Goal: Communication & Community: Answer question/provide support

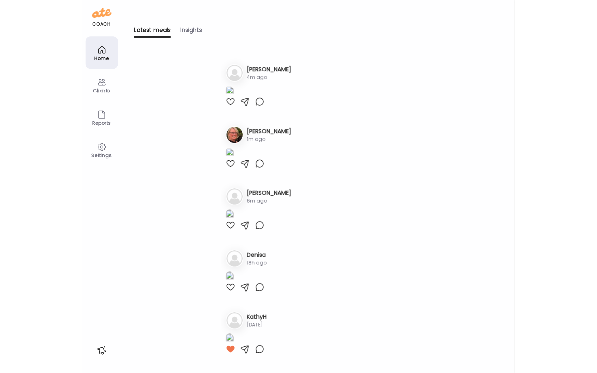
scroll to position [143, 0]
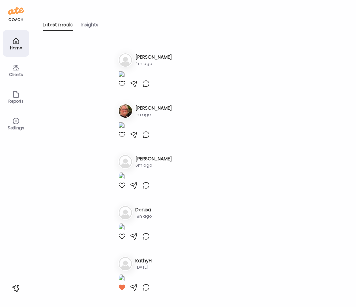
type input "**********"
click at [10, 39] on div "Home" at bounding box center [16, 43] width 27 height 27
click at [24, 49] on div "Home" at bounding box center [16, 48] width 24 height 4
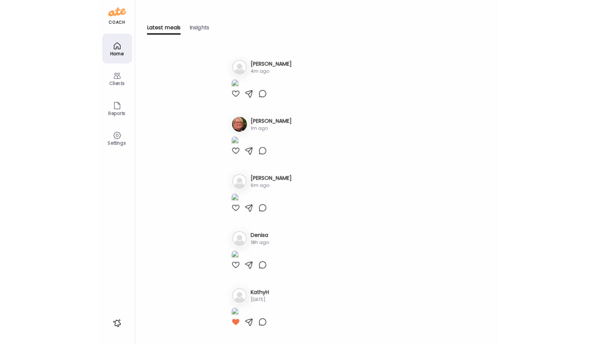
scroll to position [169, 0]
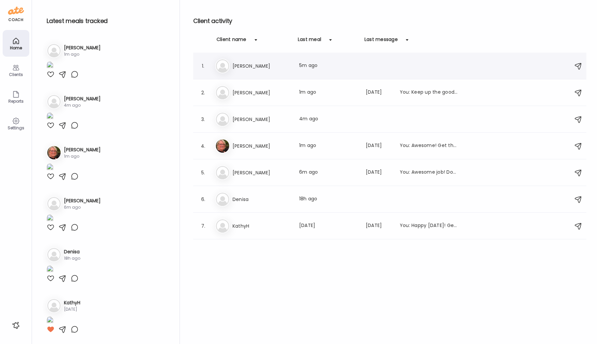
click at [237, 71] on div "Al [PERSON_NAME] Last meal: 5m ago" at bounding box center [390, 66] width 351 height 15
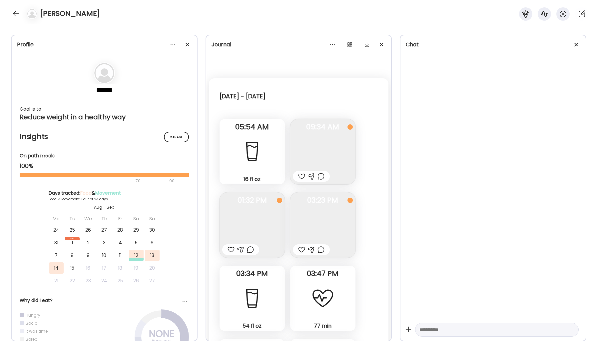
scroll to position [968, 0]
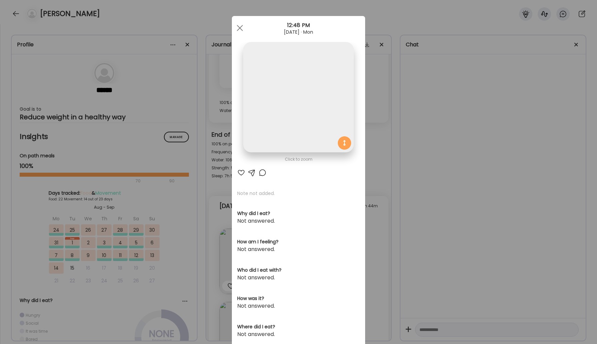
click at [305, 101] on img at bounding box center [298, 97] width 110 height 110
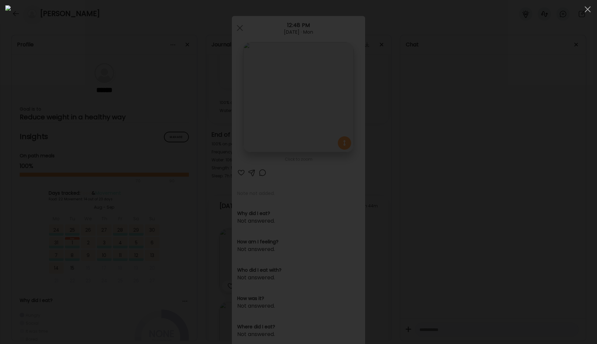
click at [267, 94] on img at bounding box center [298, 171] width 586 height 333
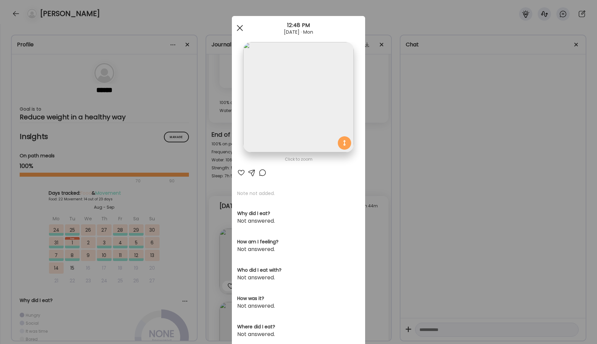
click at [240, 28] on span at bounding box center [240, 28] width 6 height 6
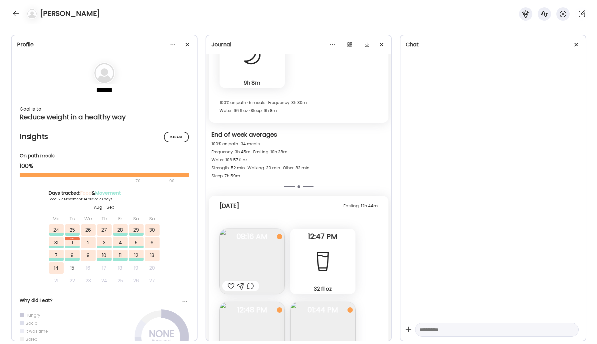
click at [259, 229] on img at bounding box center [252, 261] width 65 height 65
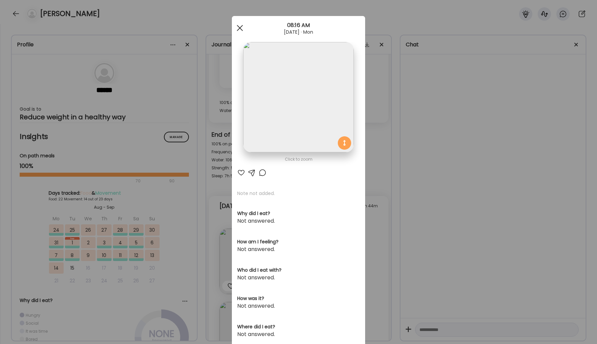
click at [239, 29] on span at bounding box center [240, 28] width 6 height 6
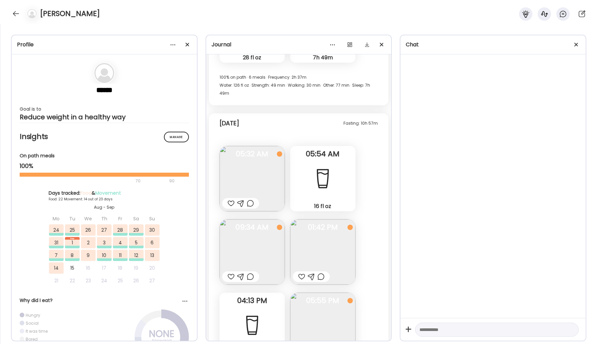
scroll to position [17405, 0]
click at [16, 14] on div at bounding box center [16, 13] width 11 height 11
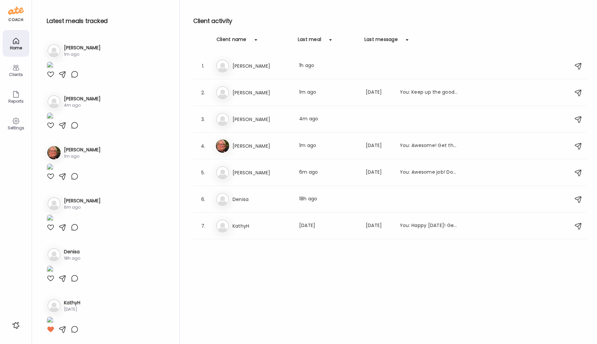
scroll to position [169, 0]
click at [266, 93] on h3 "[PERSON_NAME]" at bounding box center [262, 93] width 59 height 8
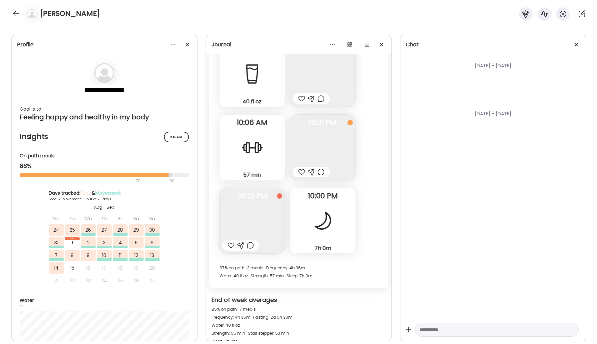
scroll to position [6873, 0]
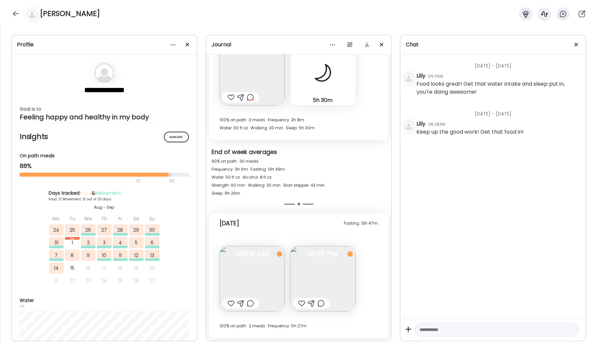
click at [249, 275] on img at bounding box center [252, 278] width 65 height 65
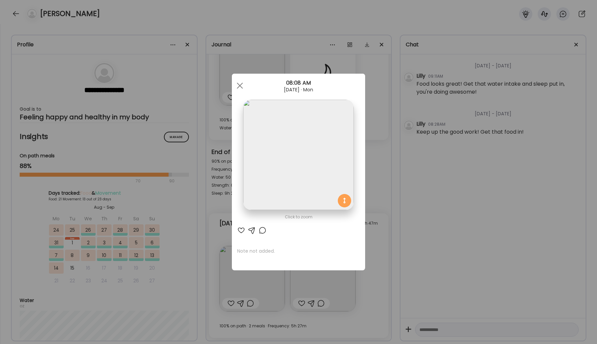
click at [259, 230] on div at bounding box center [263, 230] width 8 height 8
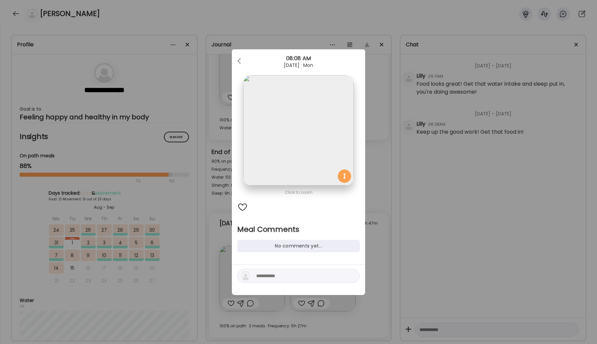
click at [288, 279] on textarea at bounding box center [301, 276] width 90 height 8
type textarea "*"
type textarea "**********"
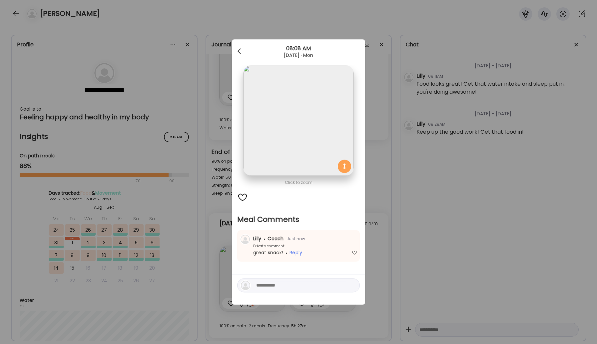
click at [241, 49] on div at bounding box center [239, 51] width 13 height 13
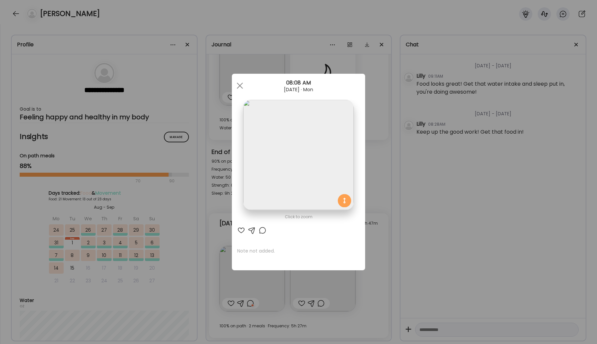
click at [302, 307] on div "Ate Coach Dashboard Wahoo! It’s official Take a moment to set up your Coach Pro…" at bounding box center [298, 172] width 597 height 344
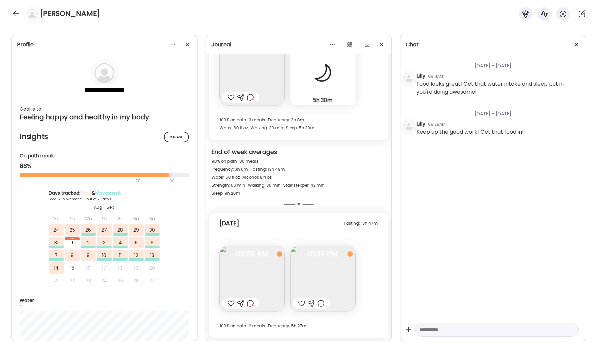
click at [323, 303] on div at bounding box center [320, 303] width 7 height 8
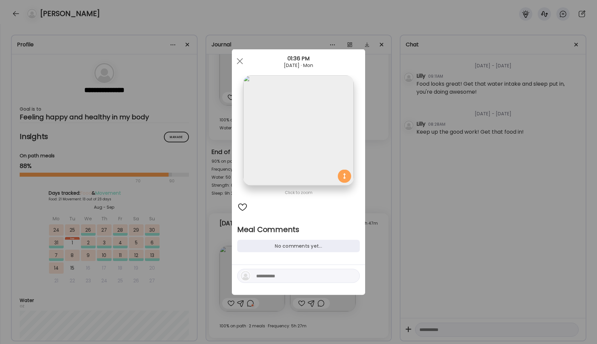
click at [296, 275] on textarea at bounding box center [301, 276] width 90 height 8
type textarea "**********"
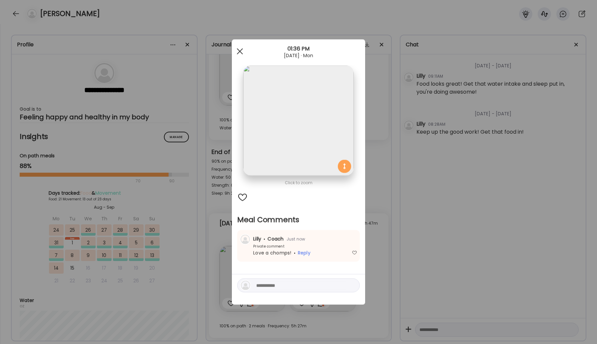
click at [240, 51] on span at bounding box center [240, 51] width 6 height 6
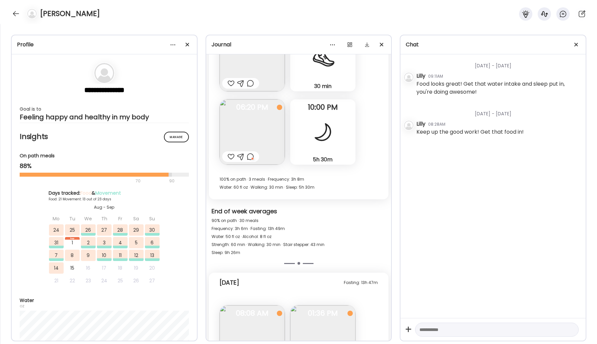
scroll to position [6814, 0]
click at [316, 143] on div at bounding box center [323, 132] width 24 height 24
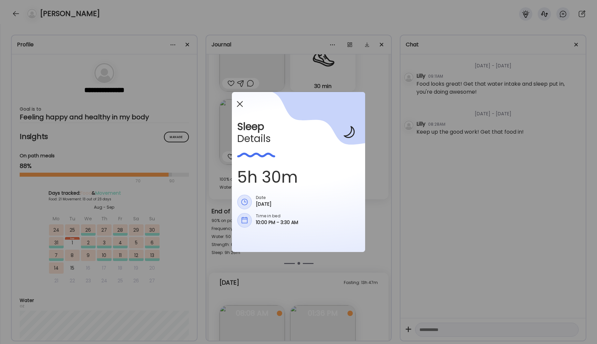
click at [236, 102] on div at bounding box center [239, 103] width 13 height 13
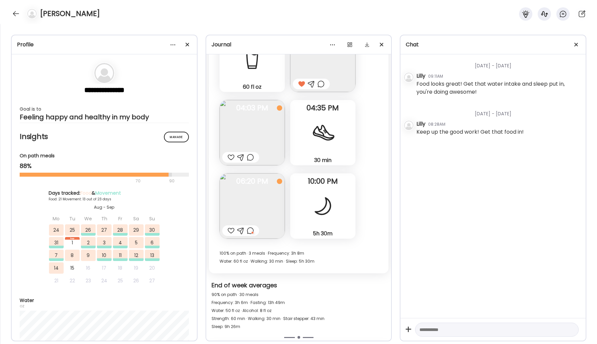
scroll to position [6741, 0]
click at [270, 197] on img at bounding box center [252, 204] width 65 height 65
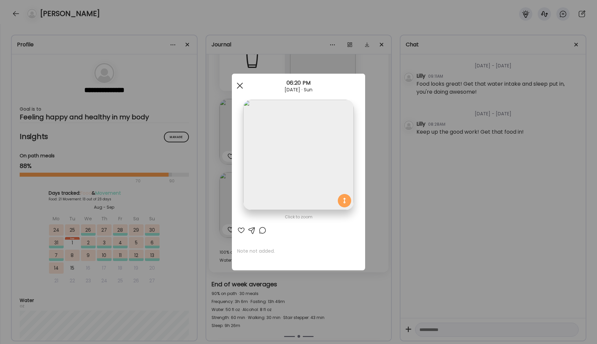
click at [244, 83] on div at bounding box center [239, 85] width 13 height 13
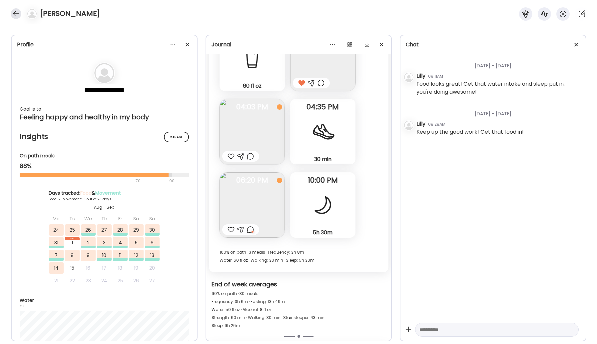
click at [15, 12] on div at bounding box center [16, 13] width 11 height 11
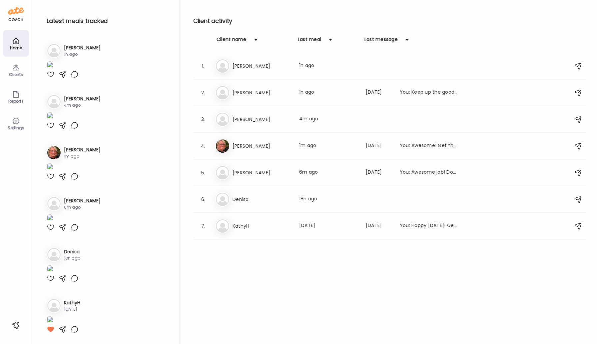
scroll to position [169, 0]
click at [241, 118] on h3 "[PERSON_NAME]" at bounding box center [262, 119] width 59 height 8
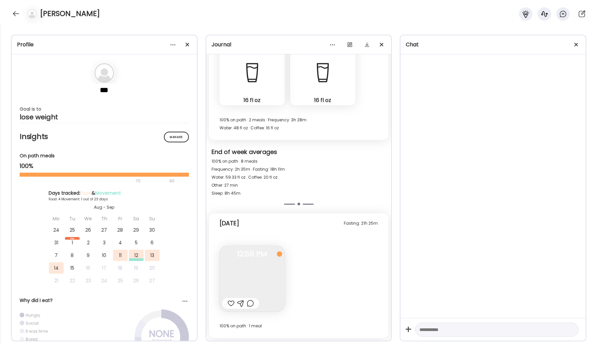
scroll to position [171, 0]
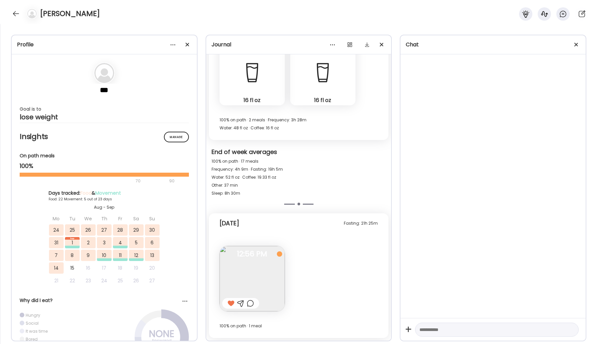
scroll to position [10283, 0]
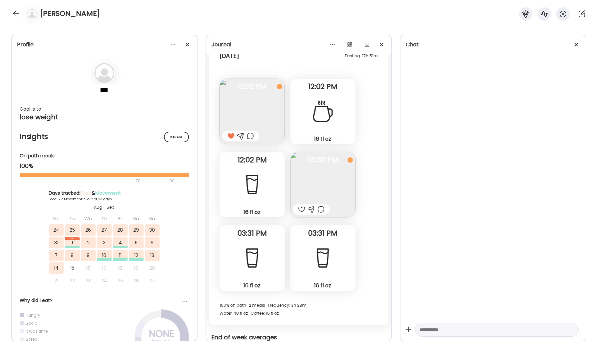
click at [317, 176] on img at bounding box center [322, 184] width 65 height 65
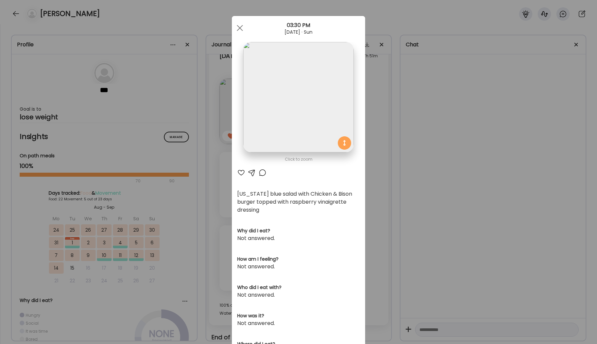
click at [239, 173] on div at bounding box center [241, 173] width 8 height 8
click at [241, 22] on div at bounding box center [239, 27] width 13 height 13
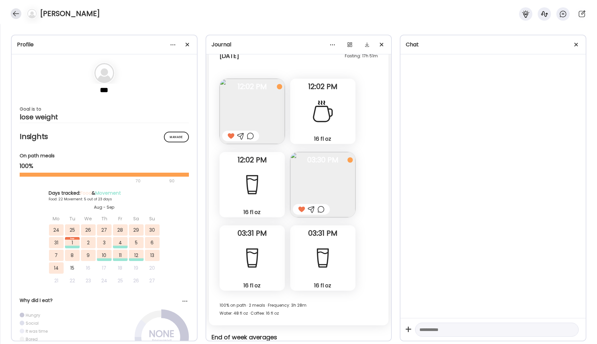
click at [20, 15] on div at bounding box center [16, 13] width 11 height 11
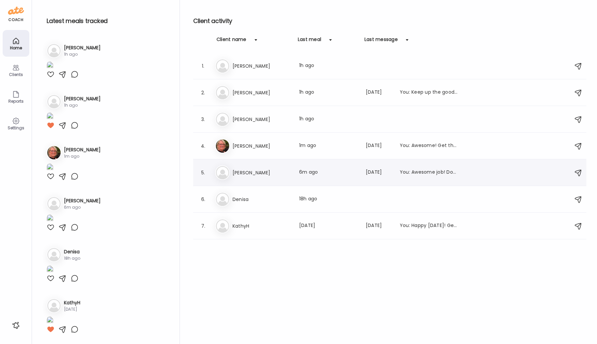
scroll to position [169, 0]
click at [262, 148] on h3 "[PERSON_NAME]" at bounding box center [262, 146] width 59 height 8
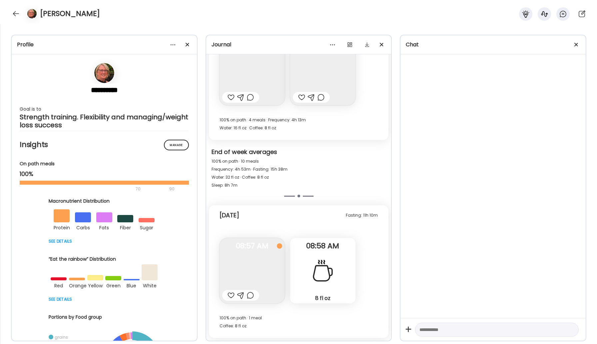
scroll to position [171, 0]
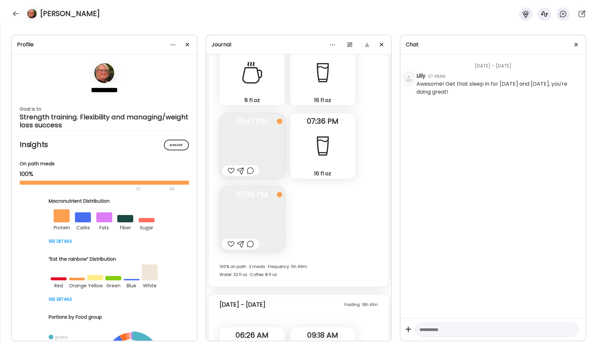
click at [230, 296] on div "Ate Coach Dashboard Wahoo! It’s official Take a moment to set up your Coach Pro…" at bounding box center [298, 172] width 597 height 344
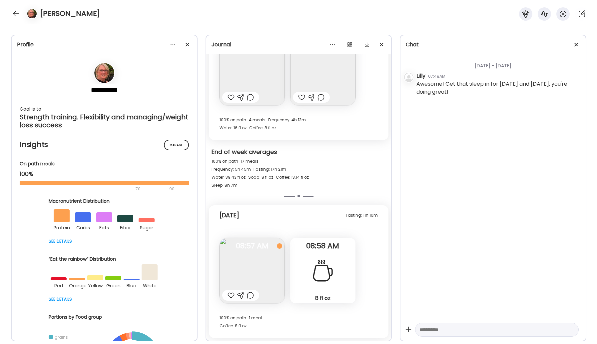
click at [229, 296] on div at bounding box center [231, 295] width 7 height 8
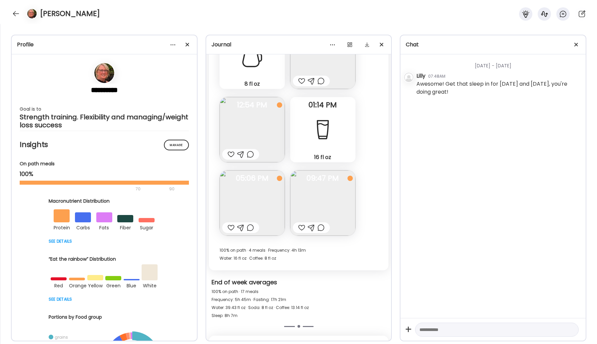
scroll to position [10459, 0]
click at [263, 205] on img at bounding box center [252, 202] width 65 height 65
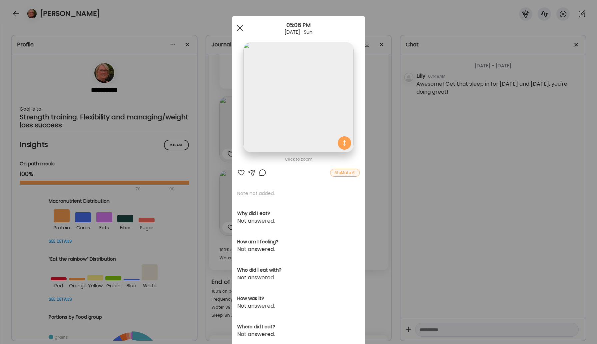
click at [241, 28] on div at bounding box center [239, 27] width 13 height 13
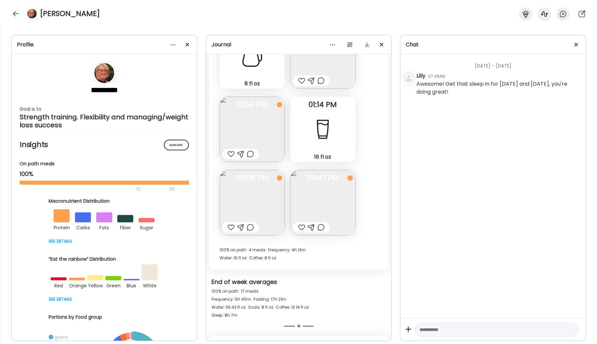
click at [298, 182] on img at bounding box center [322, 202] width 65 height 65
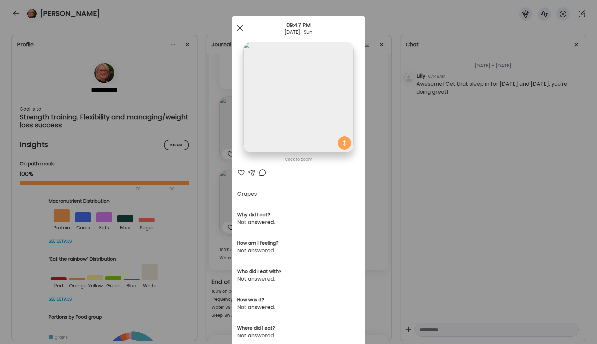
click at [242, 24] on div at bounding box center [239, 27] width 13 height 13
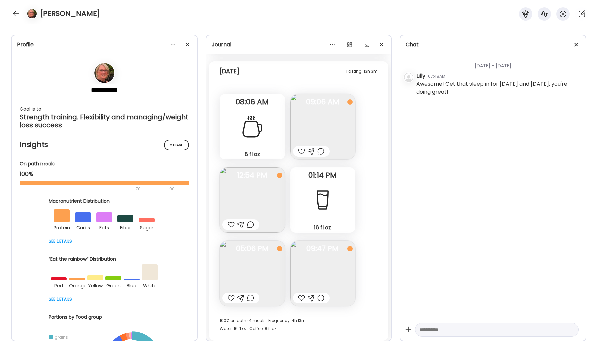
scroll to position [10388, 0]
click at [16, 13] on div at bounding box center [16, 13] width 11 height 11
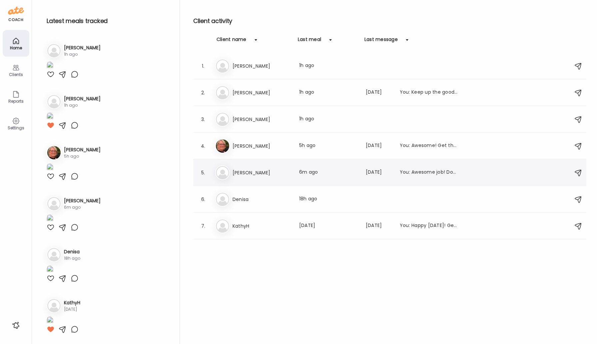
scroll to position [169, 0]
click at [249, 177] on div "Ke [PERSON_NAME] Last meal: 6m ago Last message: [DATE] You: Awesome job! Don't…" at bounding box center [390, 172] width 351 height 15
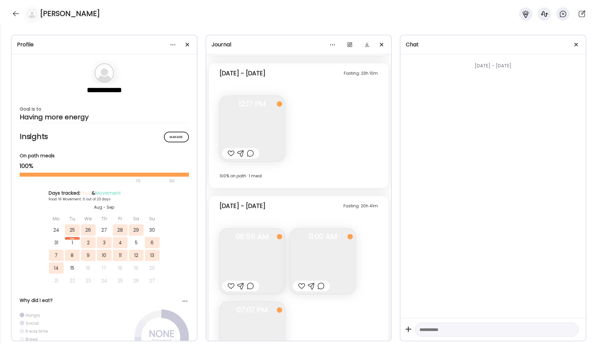
scroll to position [4595, 0]
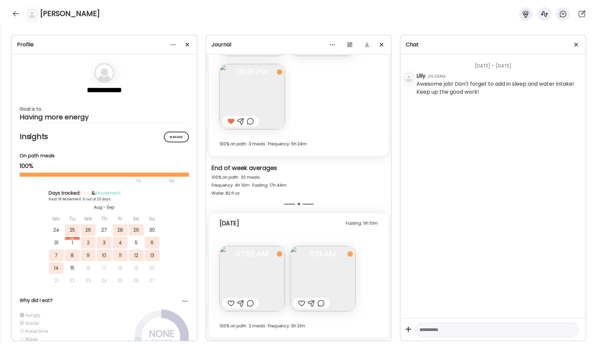
click at [232, 302] on div at bounding box center [231, 303] width 7 height 8
click at [312, 279] on img at bounding box center [322, 278] width 65 height 65
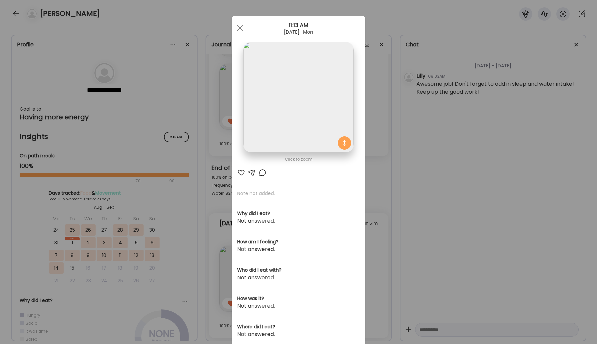
click at [262, 170] on div at bounding box center [263, 173] width 8 height 8
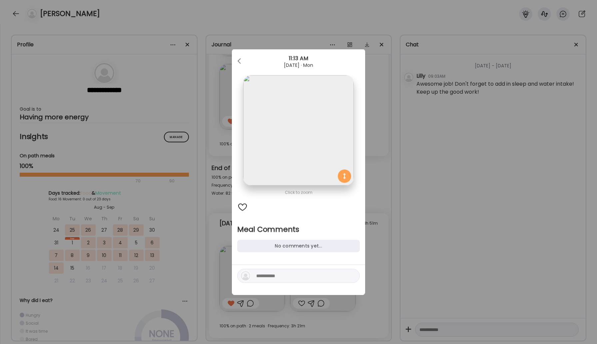
click at [277, 269] on div at bounding box center [298, 276] width 123 height 14
click at [278, 278] on textarea at bounding box center [301, 276] width 90 height 8
type textarea "****"
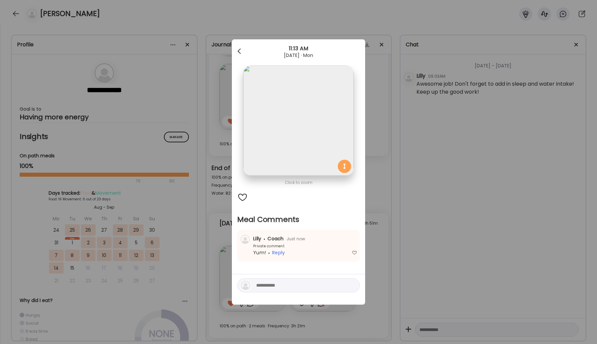
click at [237, 47] on div at bounding box center [239, 51] width 13 height 13
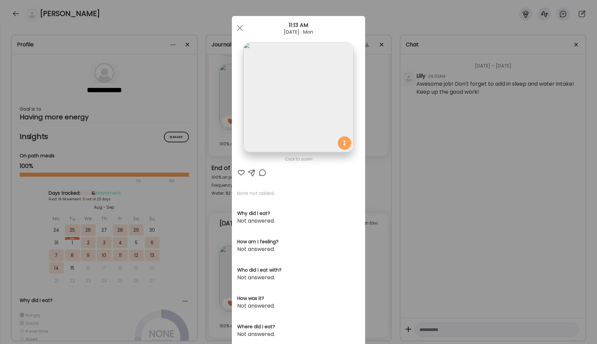
click at [233, 29] on div "[DATE] · Mon" at bounding box center [298, 31] width 133 height 5
click at [242, 29] on div at bounding box center [239, 27] width 13 height 13
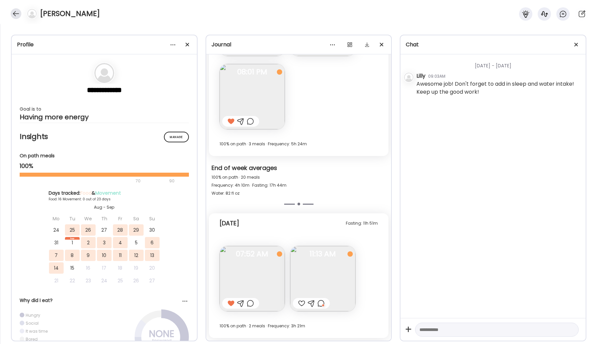
click at [17, 11] on div at bounding box center [16, 13] width 11 height 11
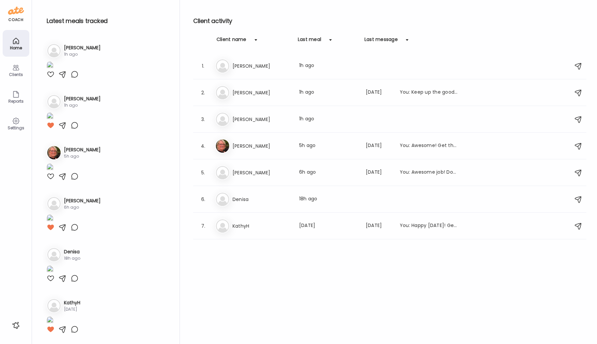
scroll to position [169, 0]
click at [260, 194] on div "De [PERSON_NAME] Last meal: 18h ago" at bounding box center [390, 199] width 351 height 15
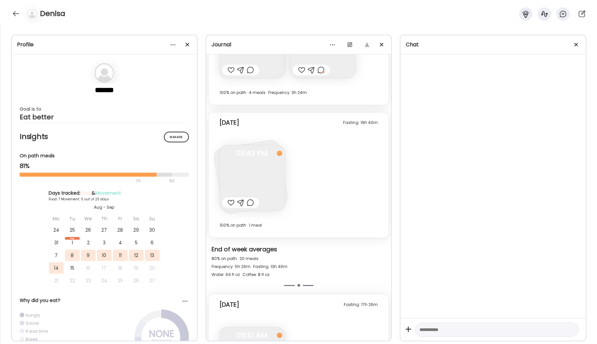
scroll to position [1569, 0]
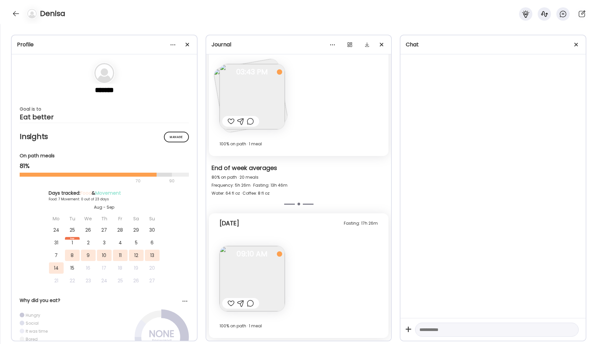
click at [259, 275] on img at bounding box center [252, 278] width 65 height 65
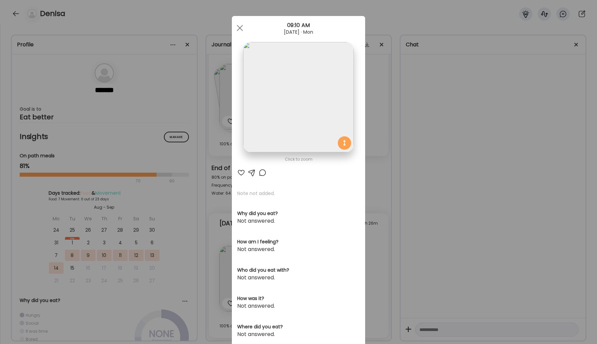
click at [263, 174] on div at bounding box center [263, 173] width 8 height 8
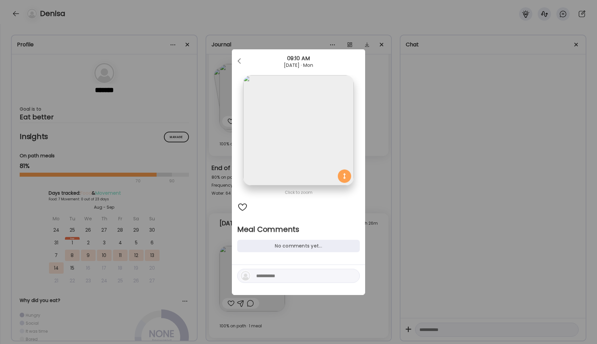
click at [273, 276] on textarea at bounding box center [301, 276] width 90 height 8
type textarea "**********"
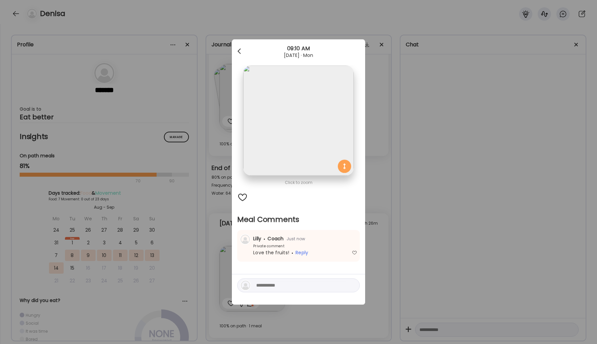
click at [235, 51] on div at bounding box center [239, 51] width 13 height 13
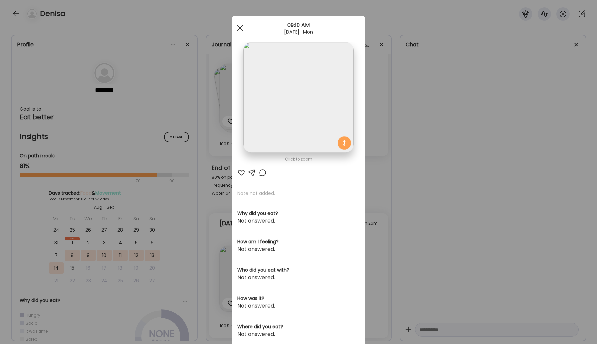
click at [242, 31] on div at bounding box center [239, 27] width 13 height 13
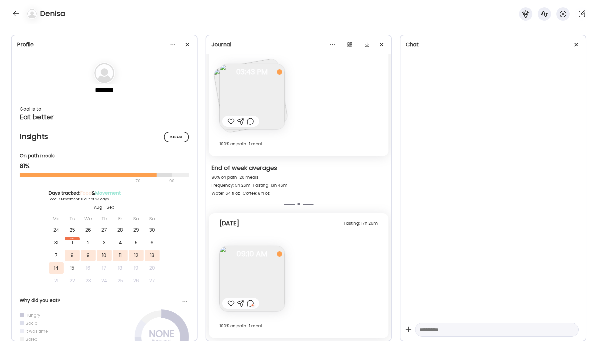
click at [10, 13] on div "Denisa" at bounding box center [298, 12] width 597 height 24
click at [14, 13] on div at bounding box center [16, 13] width 11 height 11
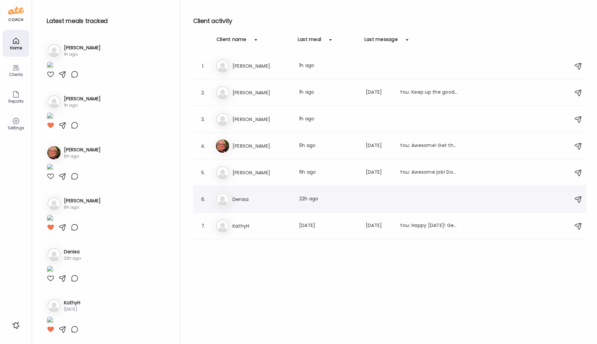
scroll to position [169, 0]
click at [247, 227] on h3 "KathyH" at bounding box center [262, 226] width 59 height 8
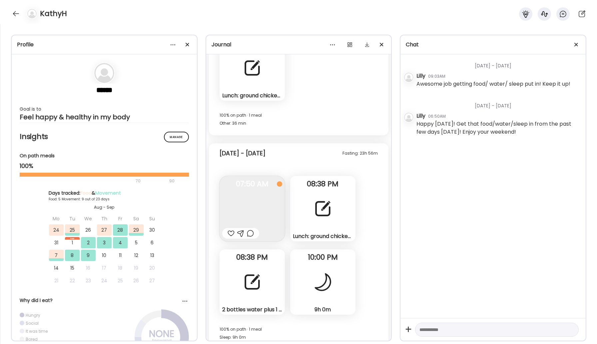
scroll to position [4997, 0]
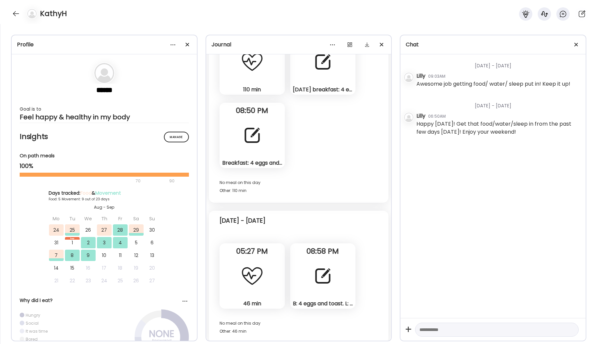
click at [309, 278] on div "B: 4 eggs and toast. L: hamburger with cheese and toast. Smoothie kale blueberr…" at bounding box center [322, 275] width 65 height 65
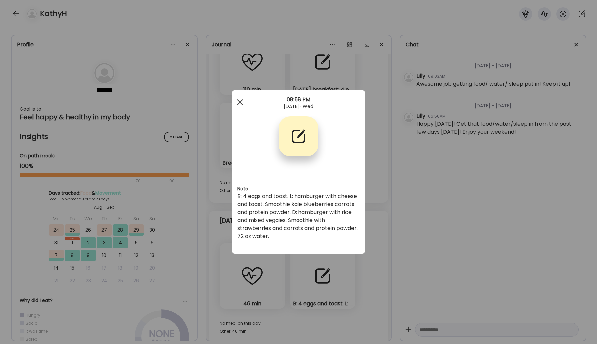
click at [243, 104] on div at bounding box center [239, 102] width 13 height 13
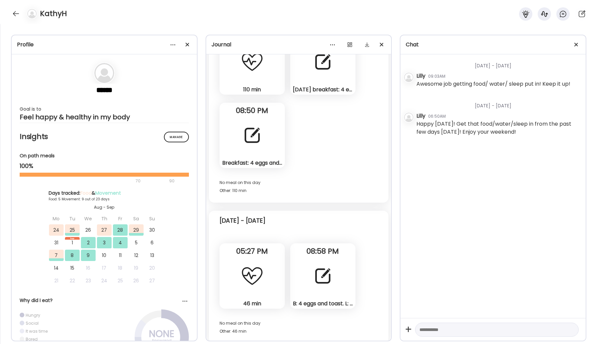
click at [267, 307] on div "No meal on this day Other: 46 min" at bounding box center [299, 327] width 159 height 16
click at [17, 11] on div at bounding box center [16, 13] width 11 height 11
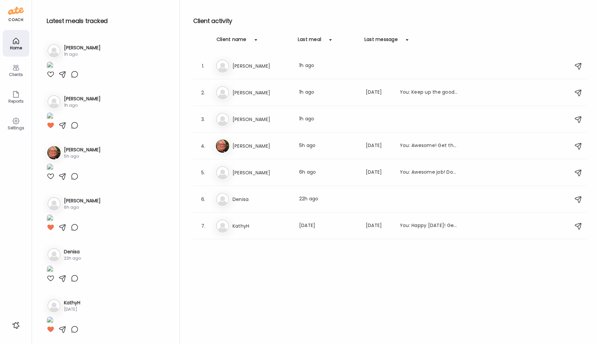
scroll to position [169, 0]
click at [241, 96] on h3 "[PERSON_NAME]" at bounding box center [262, 93] width 59 height 8
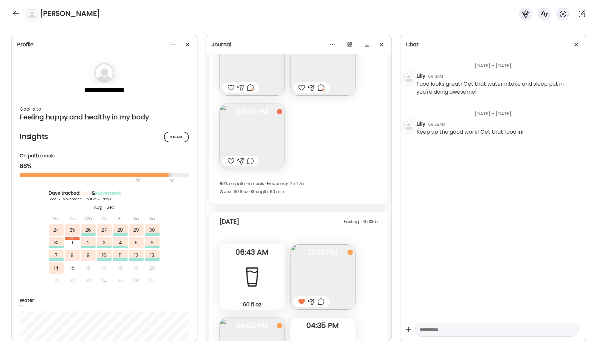
scroll to position [6515, 0]
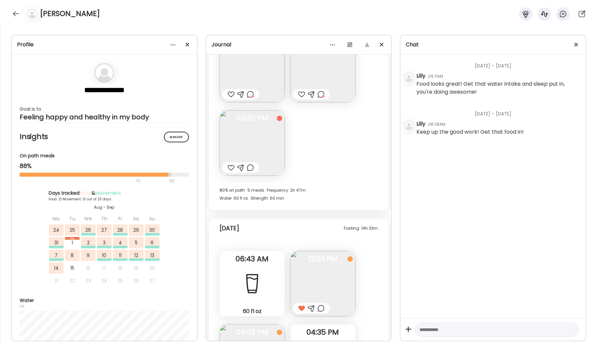
click at [260, 148] on img at bounding box center [252, 142] width 65 height 65
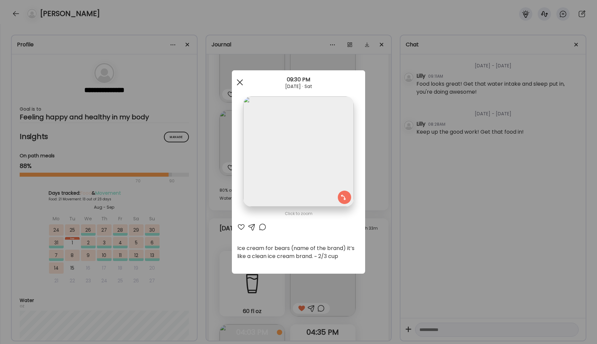
click at [240, 82] on span at bounding box center [240, 82] width 6 height 6
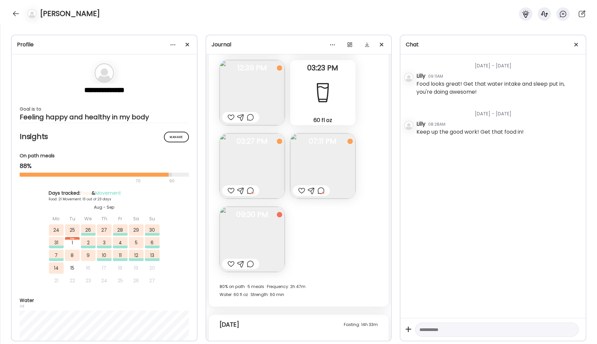
scroll to position [6437, 0]
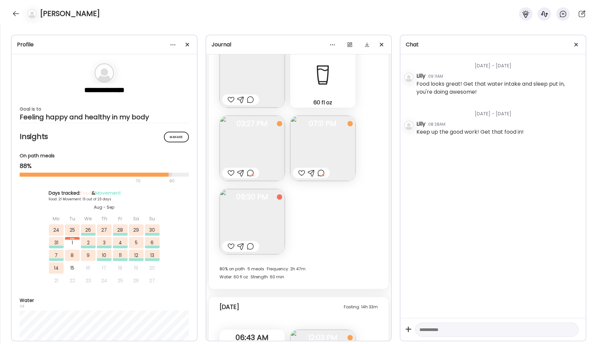
click at [231, 247] on div at bounding box center [231, 246] width 7 height 8
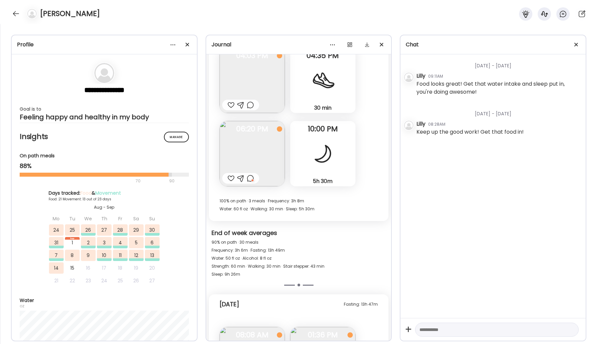
scroll to position [6873, 0]
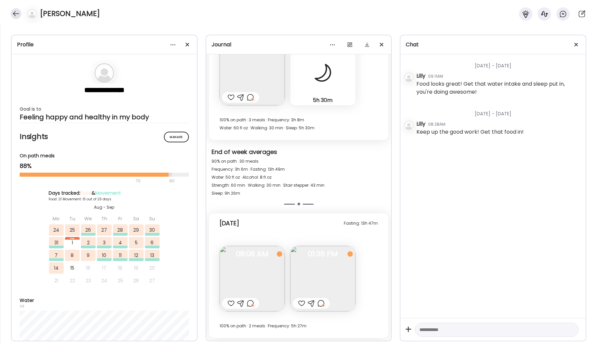
click at [17, 13] on div at bounding box center [16, 13] width 11 height 11
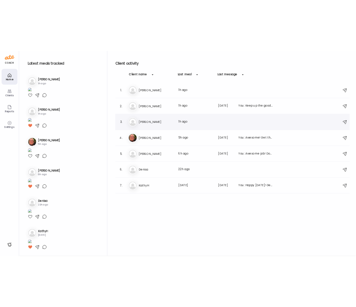
scroll to position [169, 0]
